Goal: Task Accomplishment & Management: Manage account settings

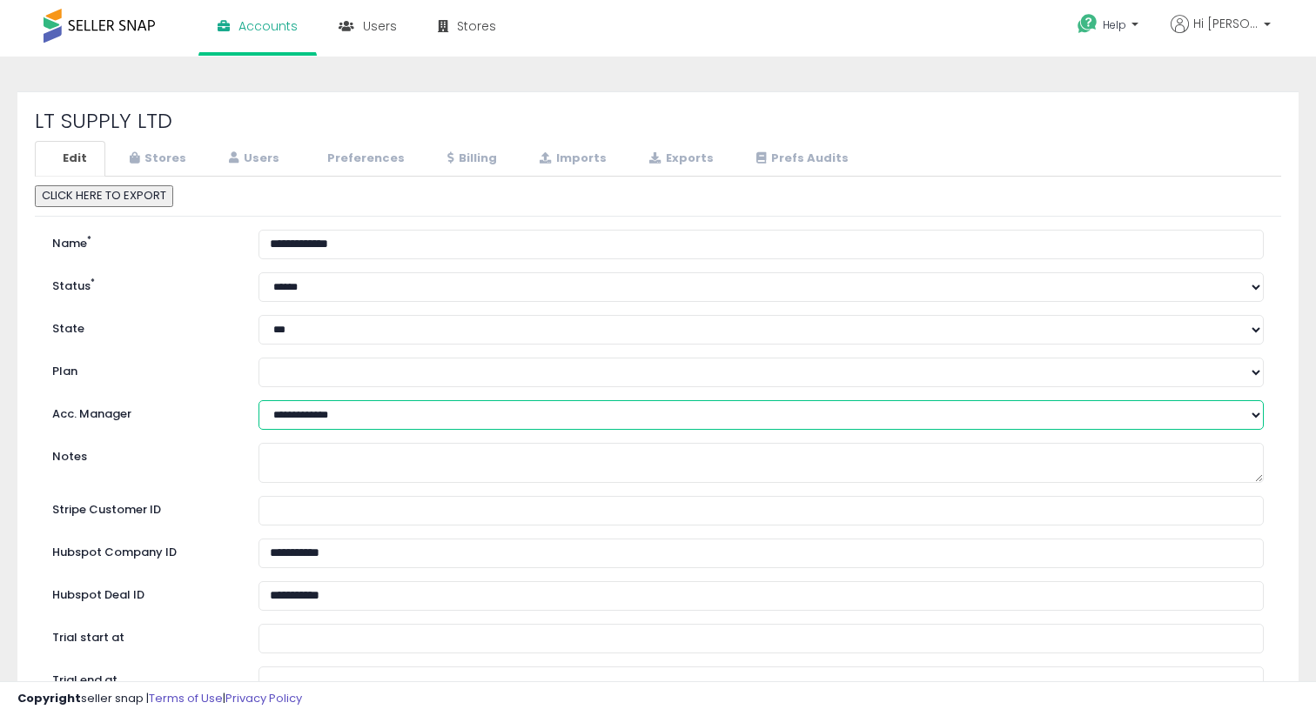
click at [318, 412] on select "**********" at bounding box center [760, 415] width 1005 height 30
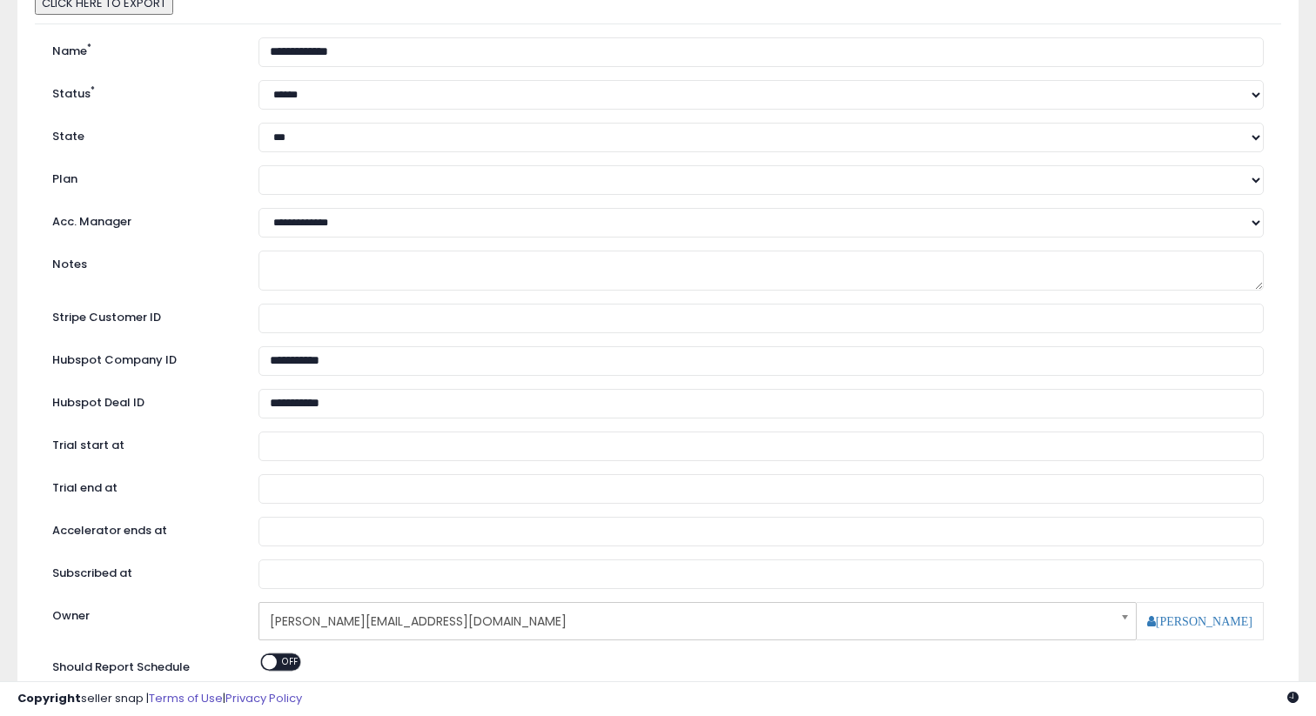
scroll to position [420, 0]
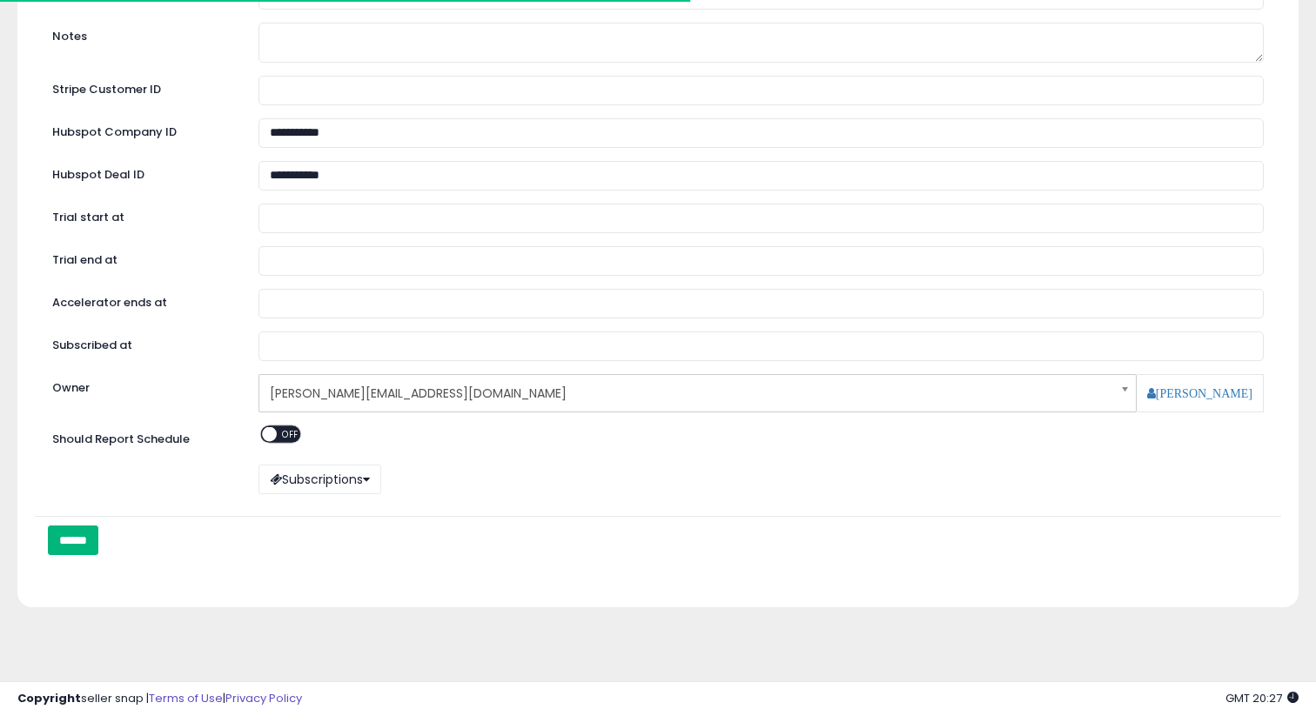
click at [98, 541] on input "******" at bounding box center [73, 541] width 50 height 30
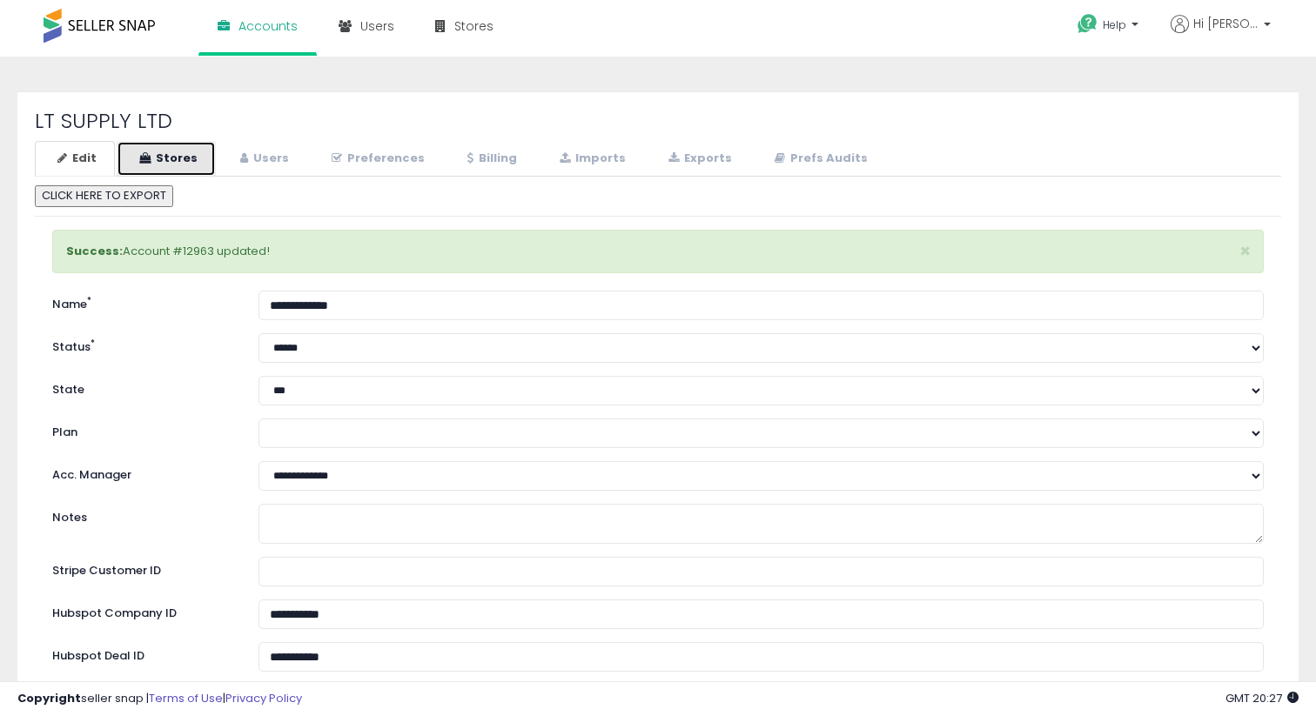
click at [194, 166] on link "Stores" at bounding box center [166, 159] width 99 height 36
